Goal: Task Accomplishment & Management: Use online tool/utility

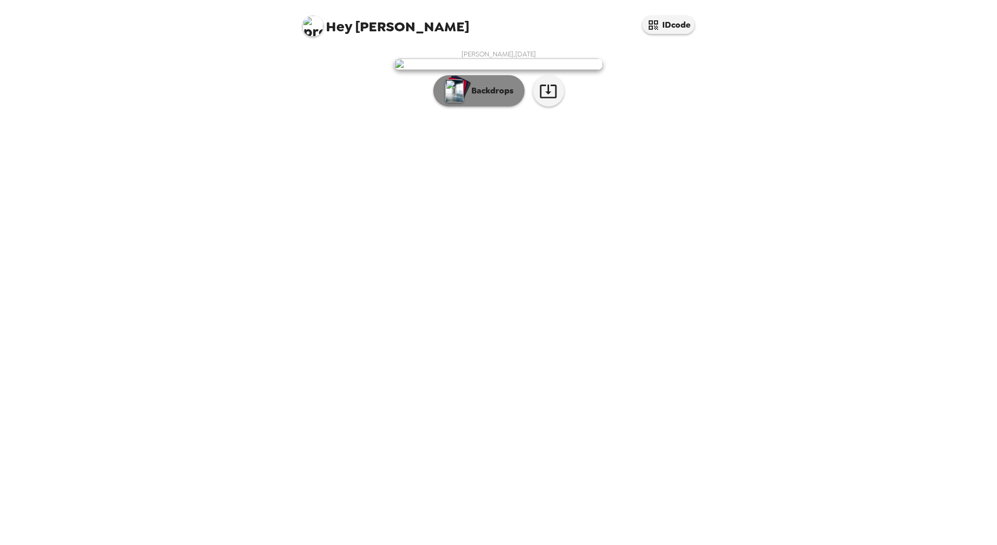
click at [491, 106] on button "Backdrops" at bounding box center [478, 90] width 91 height 31
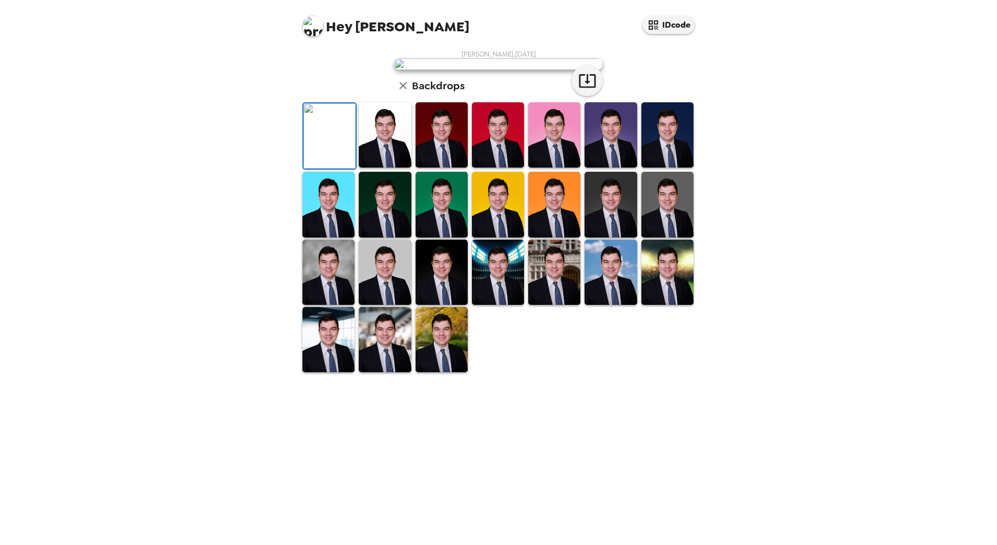
scroll to position [88, 0]
click at [332, 372] on img at bounding box center [329, 339] width 52 height 65
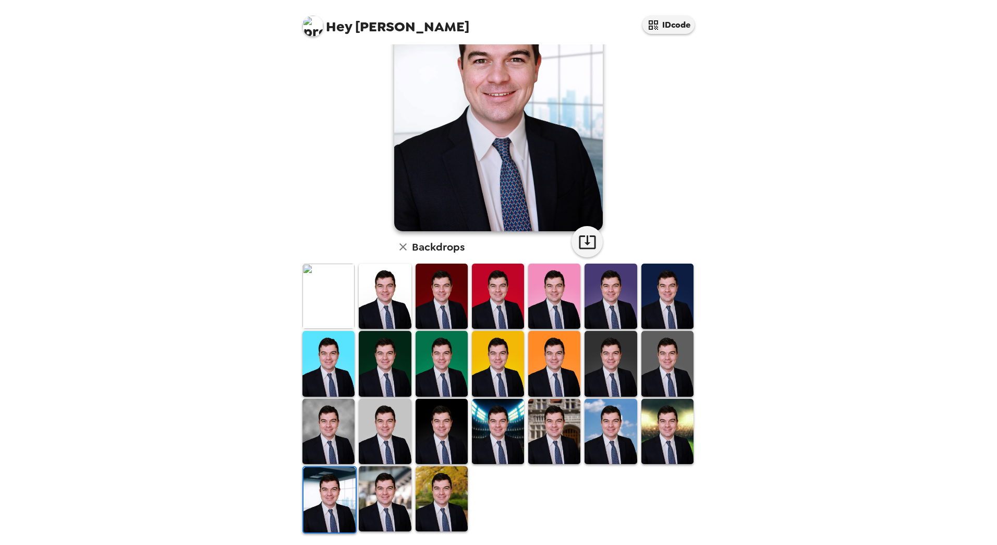
click at [383, 484] on img at bounding box center [385, 498] width 52 height 65
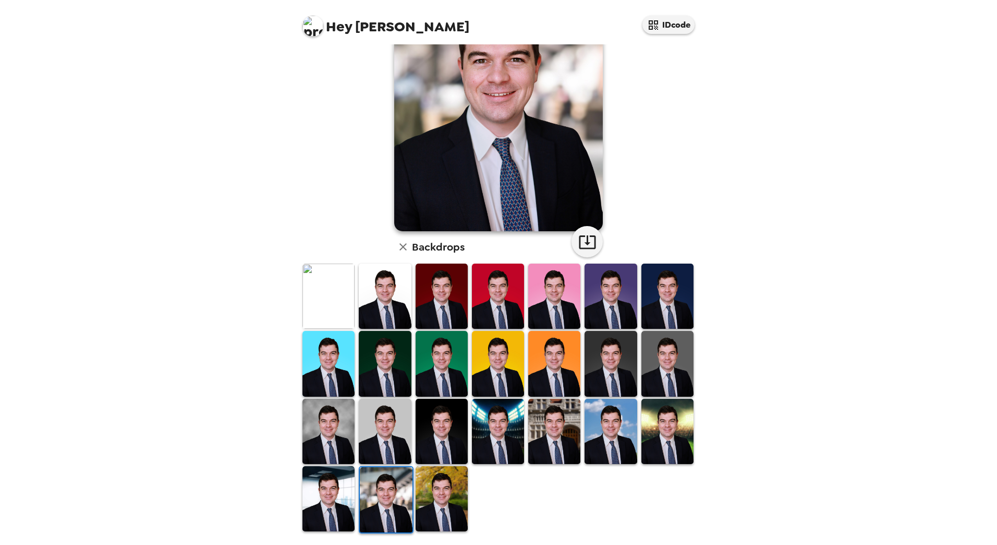
click at [443, 485] on img at bounding box center [442, 498] width 52 height 65
